Goal: Task Accomplishment & Management: Manage account settings

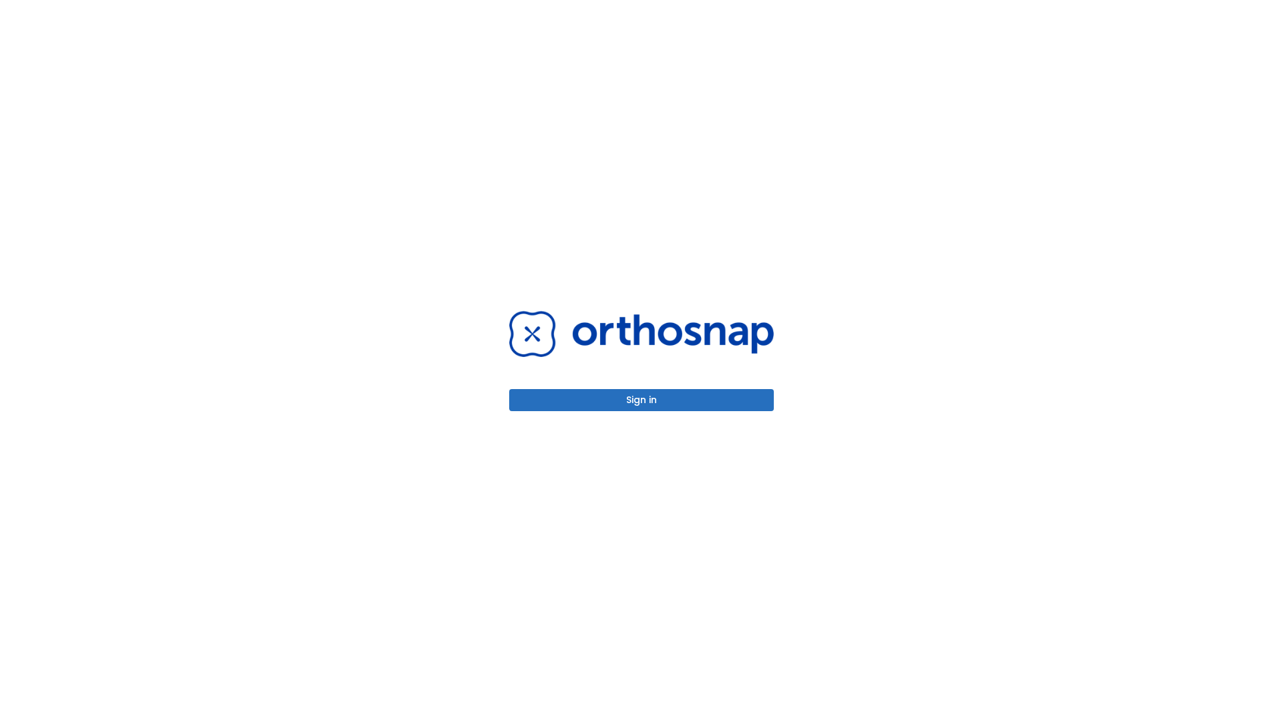
click at [641, 400] on button "Sign in" at bounding box center [641, 400] width 265 height 22
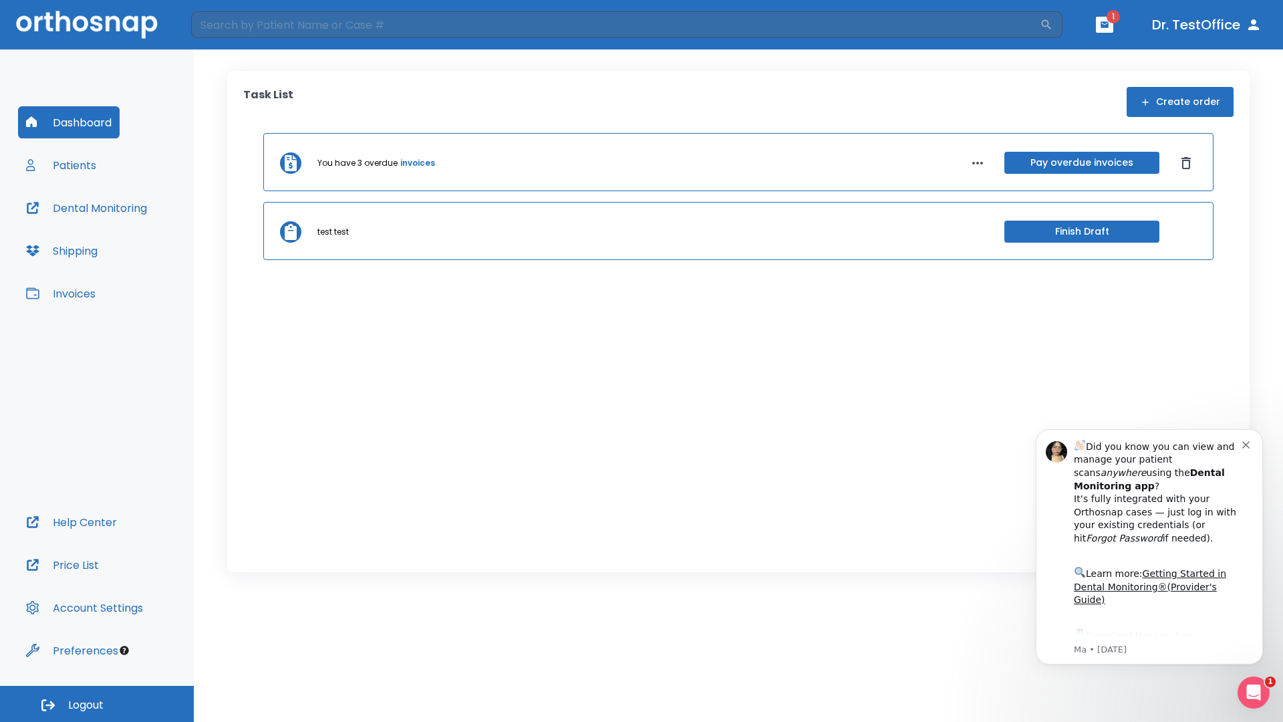
click at [97, 704] on span "Logout" at bounding box center [85, 704] width 35 height 15
